Goal: Use online tool/utility: Utilize a website feature to perform a specific function

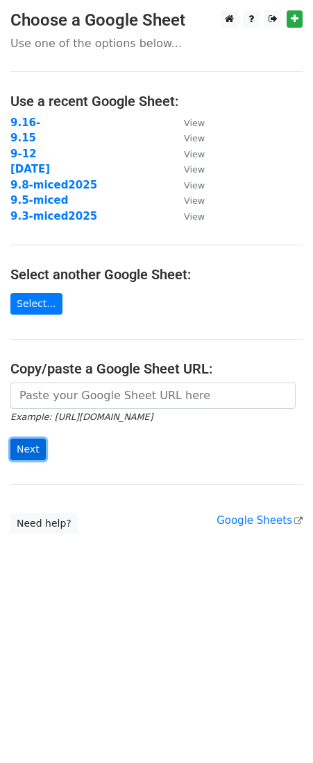
click at [35, 453] on input "Next" at bounding box center [27, 449] width 35 height 21
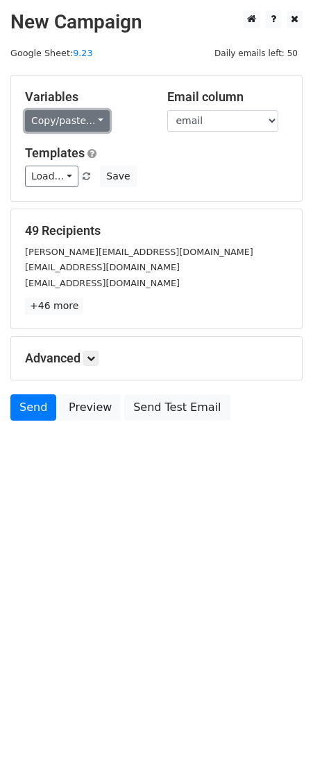
click at [89, 120] on link "Copy/paste..." at bounding box center [67, 120] width 85 height 21
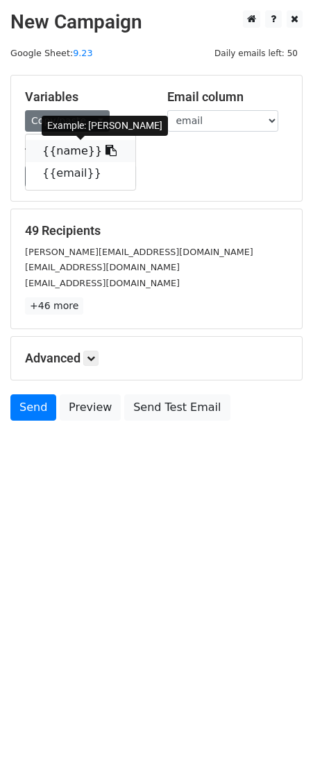
click at [77, 150] on link "{{name}}" at bounding box center [81, 151] width 110 height 22
